Goal: Information Seeking & Learning: Learn about a topic

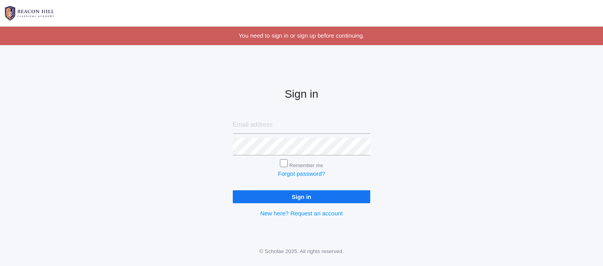
type input "[EMAIL_ADDRESS][DOMAIN_NAME]"
click at [285, 196] on input "Sign in" at bounding box center [301, 197] width 137 height 13
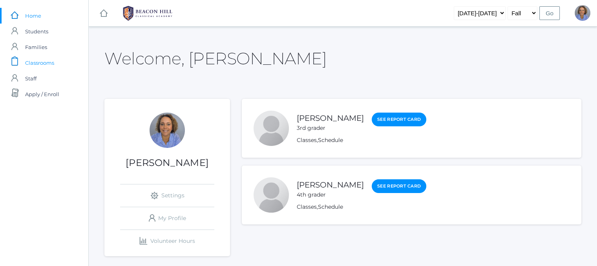
click at [36, 62] on span "Classrooms" at bounding box center [39, 63] width 29 height 16
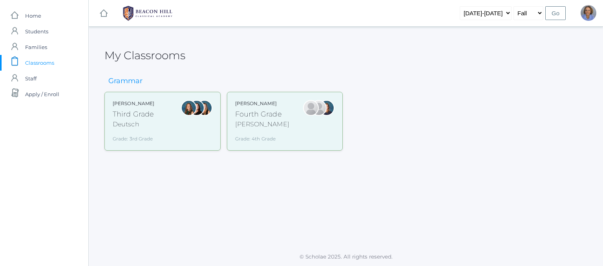
click at [181, 125] on div at bounding box center [189, 121] width 16 height 42
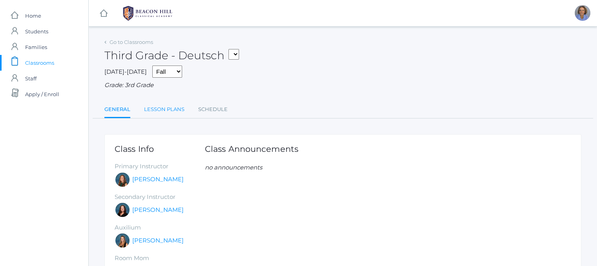
click at [159, 114] on link "Lesson Plans" at bounding box center [164, 110] width 40 height 16
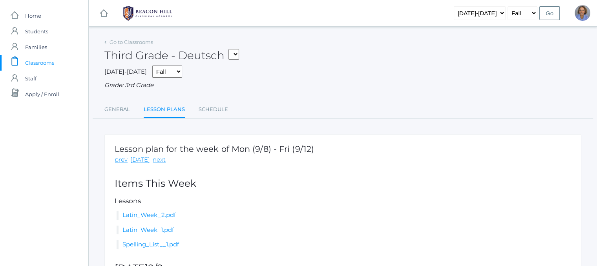
click at [308, 200] on h5 "Lessons" at bounding box center [343, 201] width 457 height 7
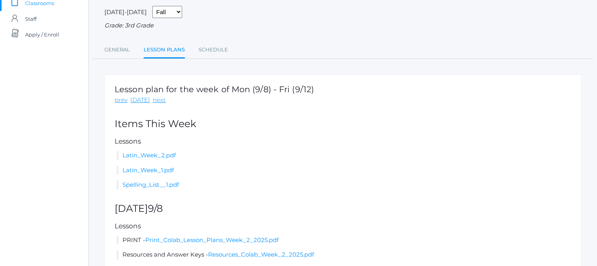
scroll to position [27, 0]
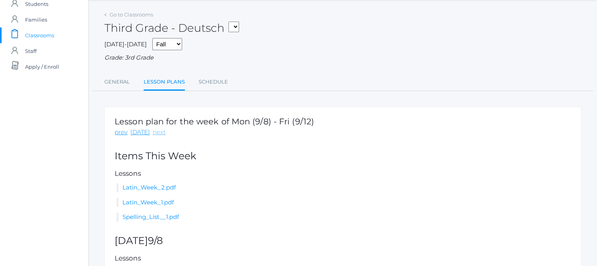
click at [158, 132] on link "next" at bounding box center [159, 132] width 13 height 9
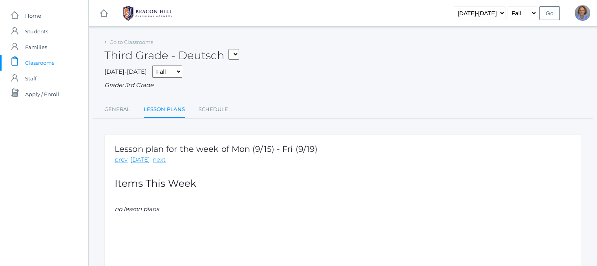
click at [44, 60] on span "Classrooms" at bounding box center [39, 63] width 29 height 16
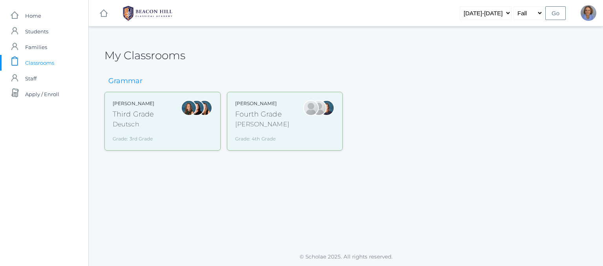
drag, startPoint x: 284, startPoint y: 138, endPoint x: 240, endPoint y: 120, distance: 47.6
click at [240, 120] on div "[PERSON_NAME]" at bounding box center [262, 124] width 54 height 9
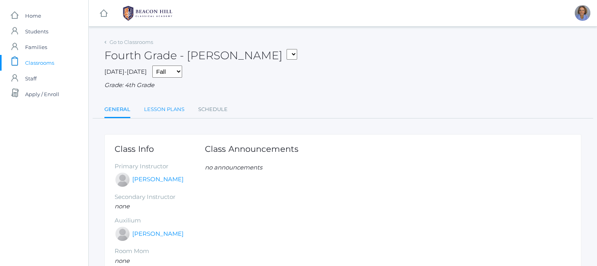
click at [167, 111] on link "Lesson Plans" at bounding box center [164, 110] width 40 height 16
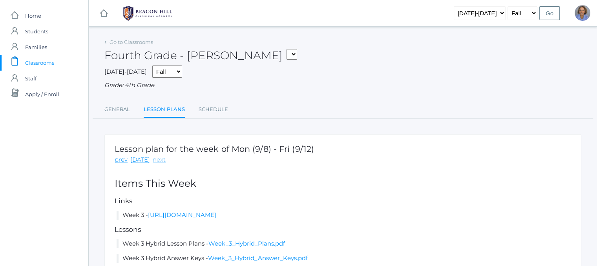
click at [154, 161] on link "next" at bounding box center [159, 160] width 13 height 9
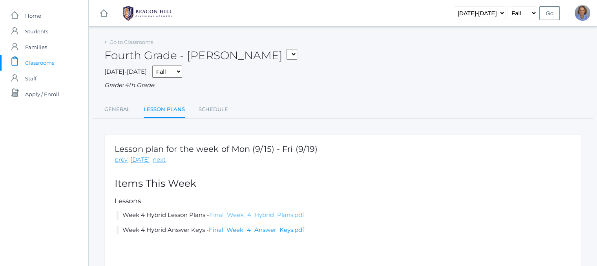
click at [261, 216] on link "Final_Week_4_Hybrid_Plans.pdf" at bounding box center [256, 214] width 95 height 7
click at [158, 160] on link "next" at bounding box center [159, 160] width 13 height 9
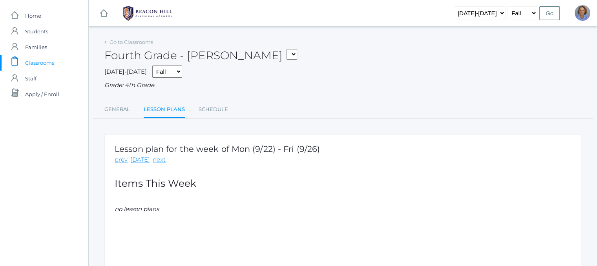
click at [30, 65] on span "Classrooms" at bounding box center [39, 63] width 29 height 16
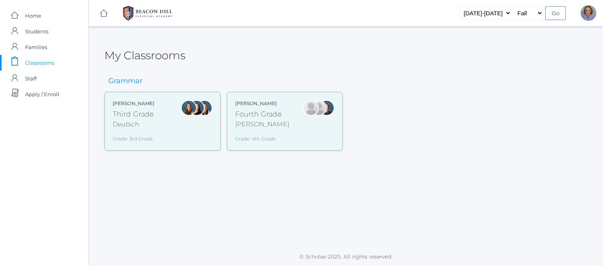
click at [160, 149] on div "[PERSON_NAME] Third Grade Deutsch Grade: 3rd Grade 03LA" at bounding box center [162, 121] width 116 height 59
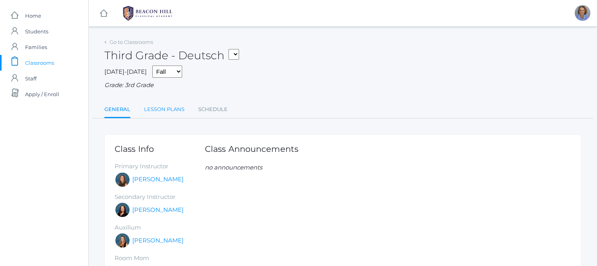
click at [159, 112] on link "Lesson Plans" at bounding box center [164, 110] width 40 height 16
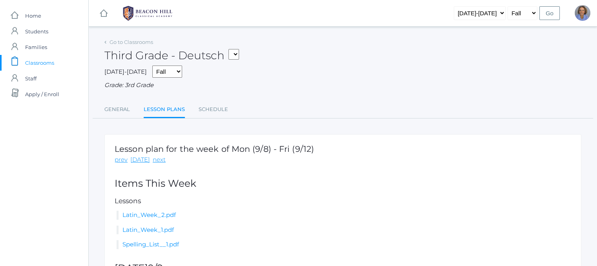
click at [223, 185] on h2 "Items This Week" at bounding box center [343, 183] width 457 height 11
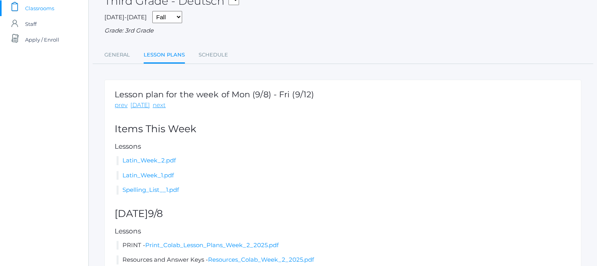
scroll to position [27, 0]
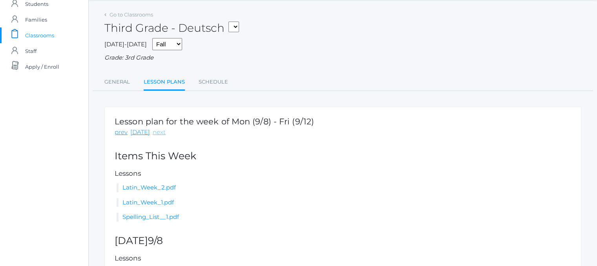
click at [155, 134] on link "next" at bounding box center [159, 132] width 13 height 9
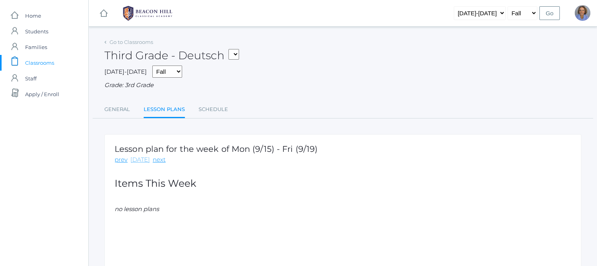
click at [133, 161] on link "[DATE]" at bounding box center [140, 160] width 20 height 9
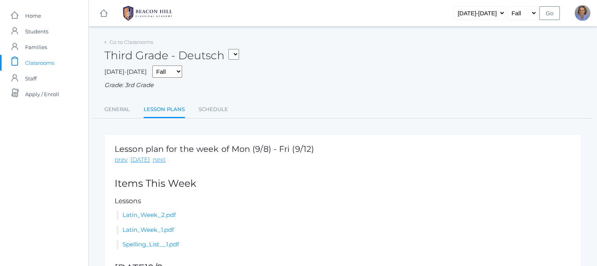
click at [156, 165] on div "Lesson plan for the week of Mon (9/8) - Fri (9/12) prev today next Items This W…" at bounding box center [342, 262] width 477 height 257
click at [156, 162] on link "next" at bounding box center [159, 160] width 13 height 9
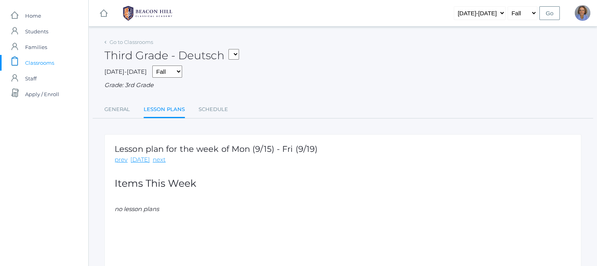
click at [156, 162] on link "next" at bounding box center [159, 160] width 13 height 9
click at [171, 114] on link "Lesson Plans" at bounding box center [164, 110] width 41 height 17
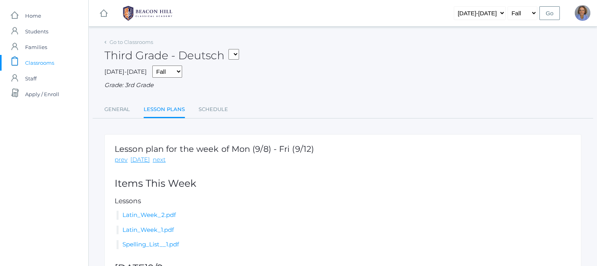
click at [159, 163] on link "next" at bounding box center [159, 160] width 13 height 9
click at [156, 160] on link "next" at bounding box center [159, 160] width 13 height 9
click at [156, 159] on link "next" at bounding box center [159, 160] width 13 height 9
